Goal: Entertainment & Leisure: Consume media (video, audio)

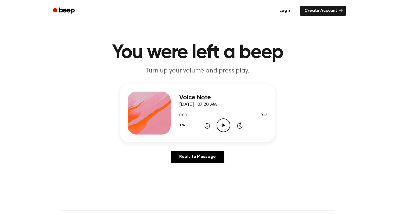
click at [225, 121] on icon "Play Audio" at bounding box center [224, 126] width 14 height 14
click at [222, 126] on icon "Play Audio" at bounding box center [224, 126] width 14 height 14
click at [224, 123] on icon "Play Audio" at bounding box center [224, 126] width 14 height 14
click at [219, 127] on icon "Play Audio" at bounding box center [224, 126] width 14 height 14
click at [223, 129] on icon "Play Audio" at bounding box center [224, 126] width 14 height 14
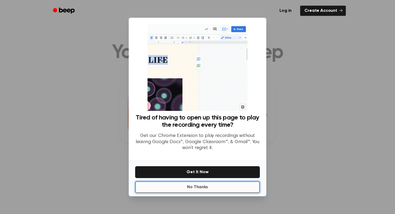
click at [198, 183] on button "No Thanks" at bounding box center [197, 187] width 125 height 12
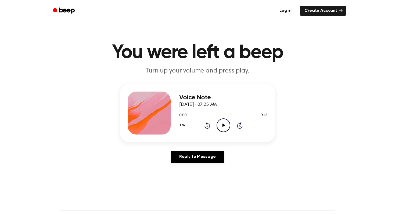
click at [221, 129] on icon "Play Audio" at bounding box center [224, 126] width 14 height 14
